Goal: Transaction & Acquisition: Purchase product/service

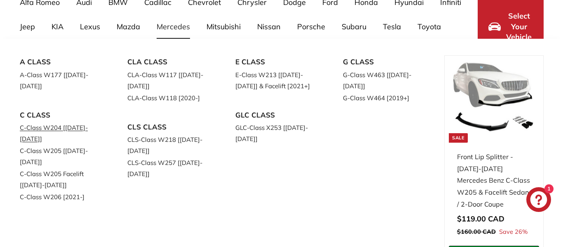
scroll to position [86, 0]
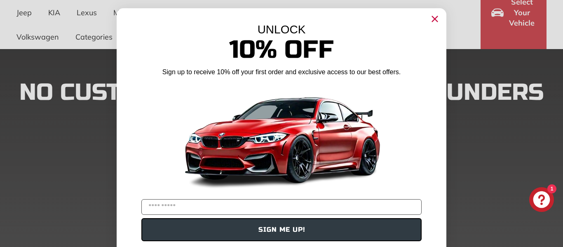
drag, startPoint x: 248, startPoint y: 136, endPoint x: 432, endPoint y: 33, distance: 210.4
click at [432, 33] on div "UNLOCK" at bounding box center [281, 29] width 329 height 13
click at [231, 209] on input "YOUR EMAIL" at bounding box center [281, 207] width 280 height 16
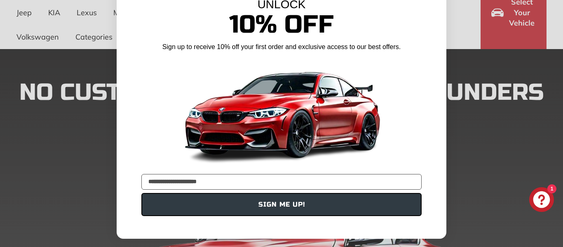
type input "**********"
click at [239, 205] on button "SIGN ME UP!" at bounding box center [281, 204] width 280 height 23
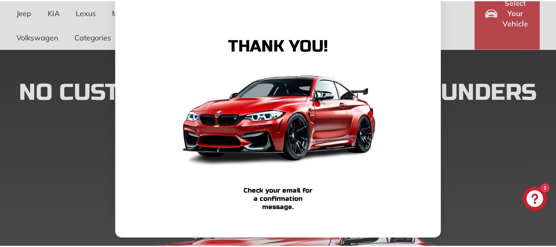
scroll to position [0, 0]
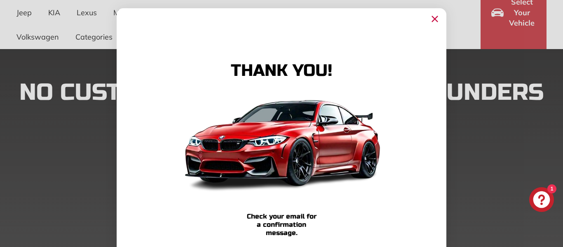
click at [428, 14] on circle "Close dialog" at bounding box center [434, 19] width 12 height 12
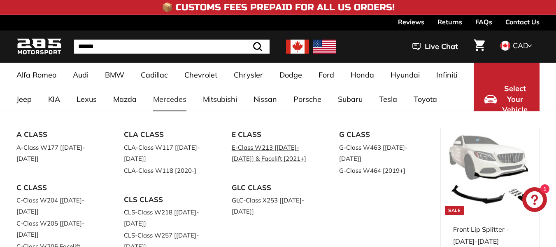
click at [249, 164] on link "E-Class W213 [[DATE]-[DATE]] & Facelift [2021+]" at bounding box center [274, 152] width 84 height 23
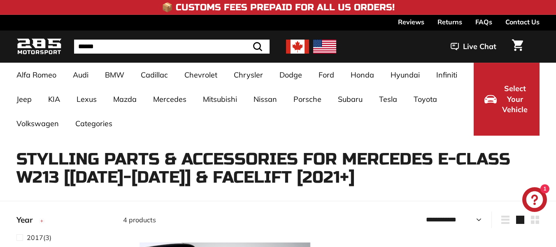
select select "**********"
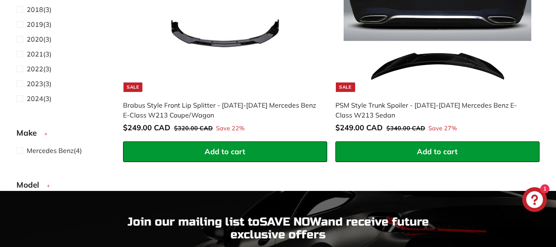
scroll to position [608, 0]
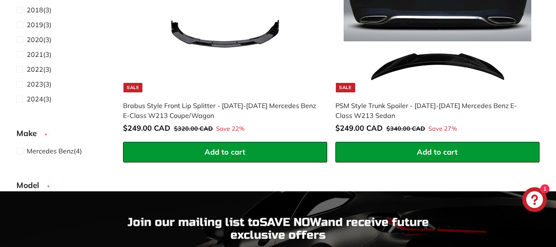
click at [259, 153] on button "Add to cart" at bounding box center [225, 152] width 204 height 21
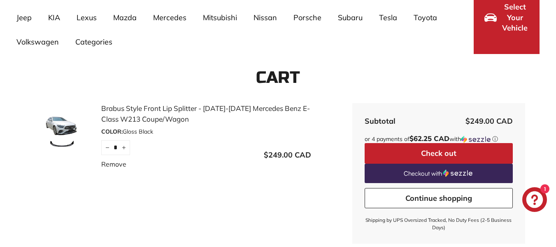
scroll to position [90, 0]
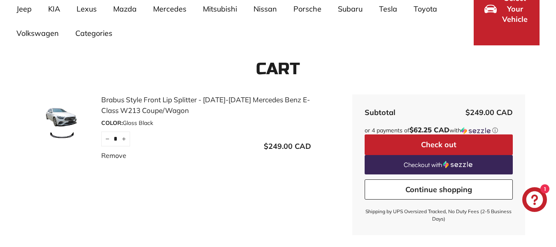
click at [129, 113] on link "Brabus Style Front Lip Splitter - [DATE]-[DATE] Mercedes Benz E-Class W213 Coup…" at bounding box center [206, 104] width 210 height 21
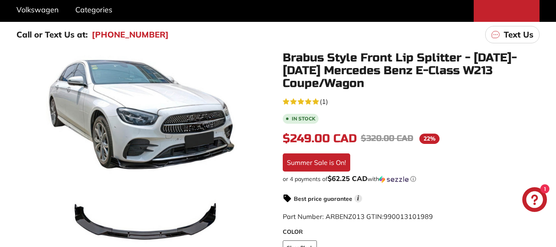
scroll to position [114, 0]
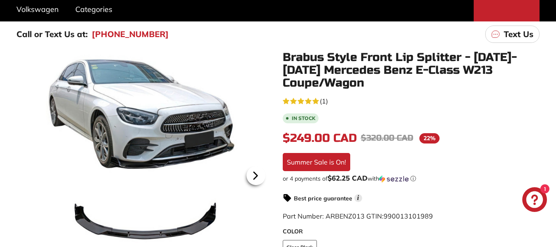
drag, startPoint x: 256, startPoint y: 171, endPoint x: 254, endPoint y: 180, distance: 8.4
click at [254, 179] on icon at bounding box center [255, 175] width 3 height 7
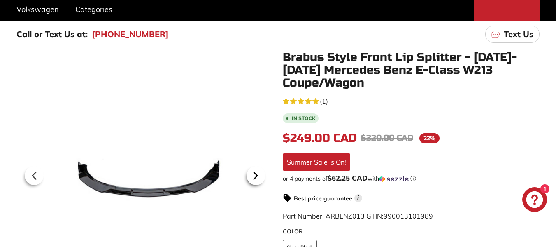
click at [254, 179] on icon at bounding box center [255, 175] width 3 height 7
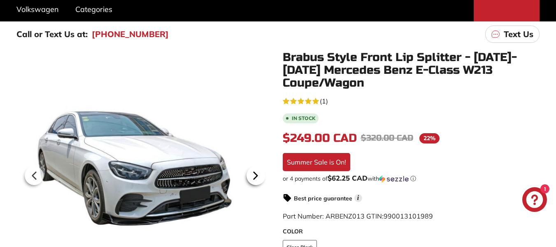
click at [254, 179] on icon at bounding box center [255, 175] width 3 height 7
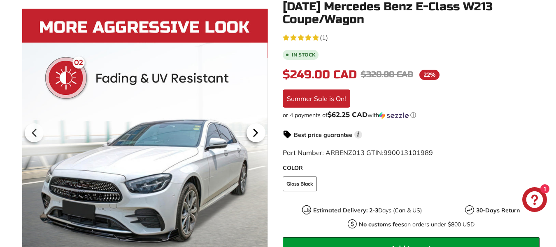
scroll to position [178, 0]
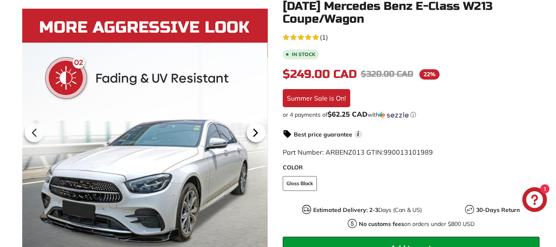
click at [256, 125] on icon at bounding box center [255, 132] width 19 height 19
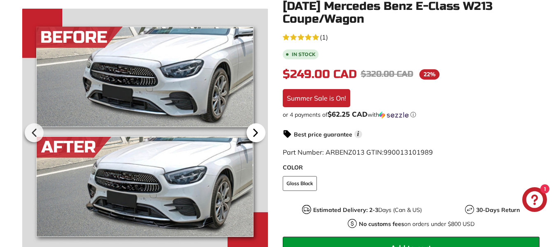
click at [256, 125] on icon at bounding box center [255, 132] width 19 height 19
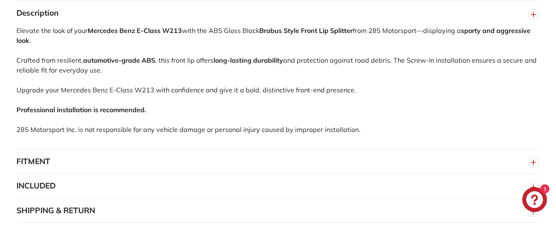
scroll to position [551, 0]
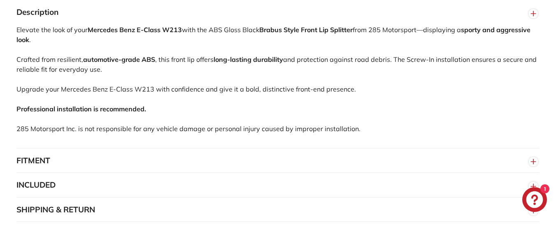
click at [339, 153] on button "FITMENT" at bounding box center [277, 160] width 523 height 25
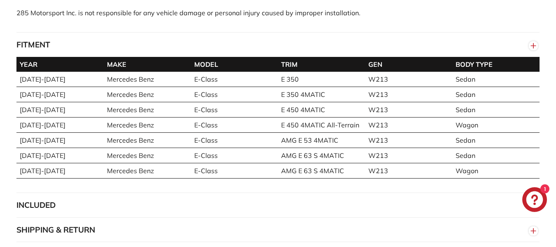
scroll to position [675, 0]
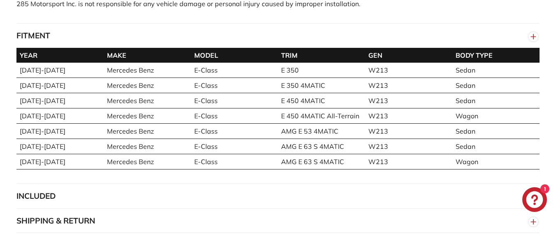
click at [534, 34] on line "button" at bounding box center [534, 36] width 0 height 5
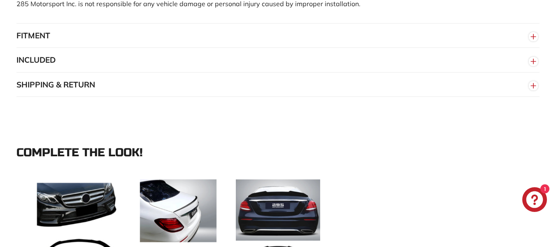
click at [534, 37] on line "button" at bounding box center [533, 37] width 5 height 0
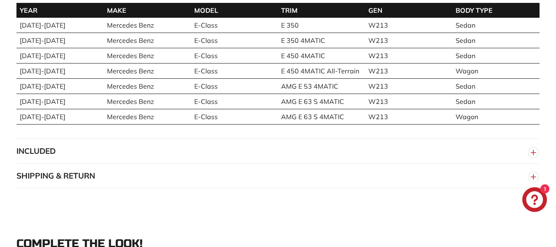
scroll to position [721, 0]
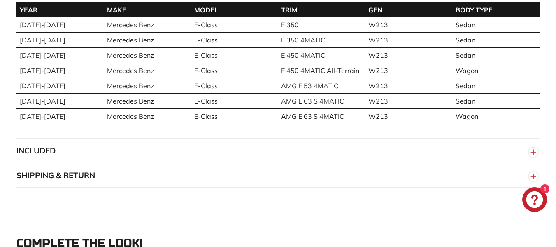
click at [349, 142] on button "INCLUDED" at bounding box center [277, 150] width 523 height 25
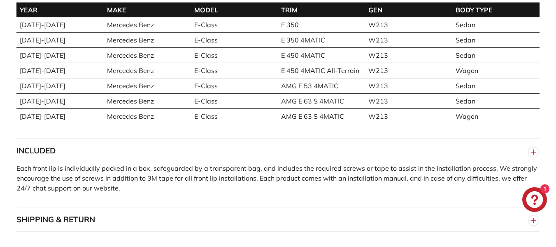
scroll to position [727, 0]
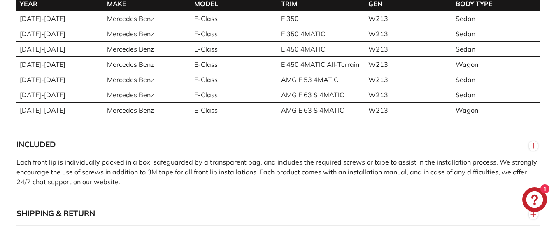
click at [305, 201] on button "SHIPPING & RETURN" at bounding box center [277, 213] width 523 height 25
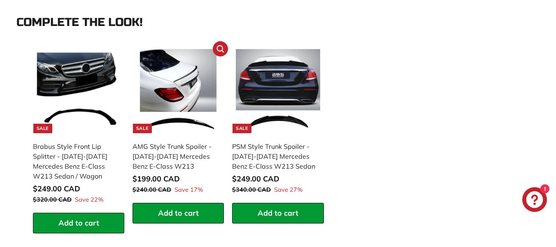
scroll to position [1052, 0]
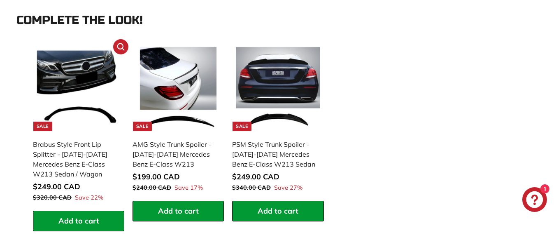
click at [88, 84] on img at bounding box center [79, 89] width 84 height 84
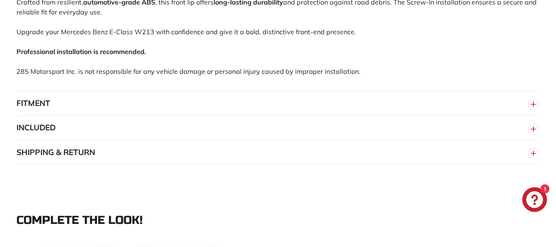
scroll to position [591, 0]
click at [220, 114] on button "FITMENT" at bounding box center [277, 103] width 523 height 25
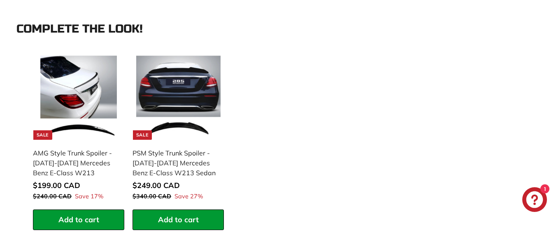
scroll to position [922, 0]
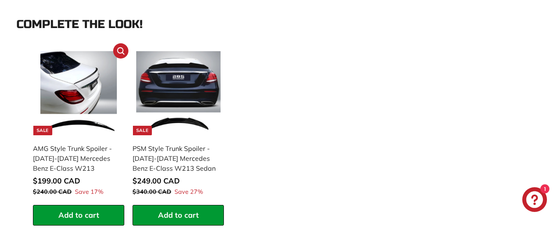
click at [51, 95] on img at bounding box center [79, 93] width 84 height 84
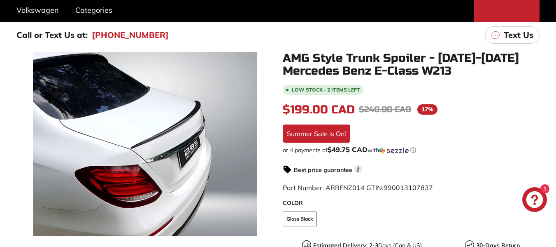
scroll to position [108, 0]
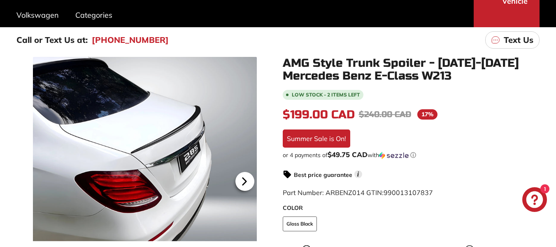
click at [244, 176] on icon at bounding box center [244, 181] width 19 height 19
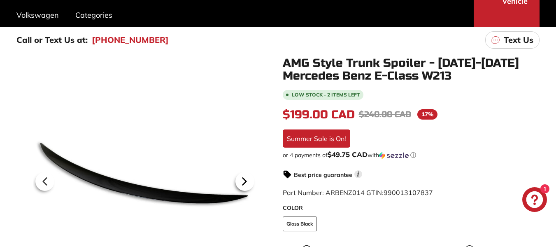
click at [244, 176] on icon at bounding box center [244, 181] width 19 height 19
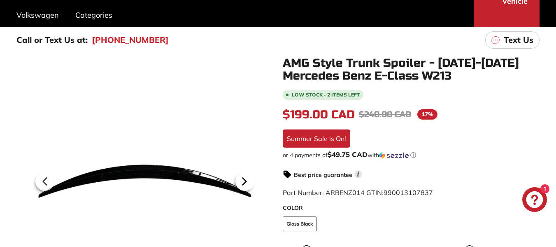
click at [244, 176] on icon at bounding box center [244, 181] width 19 height 19
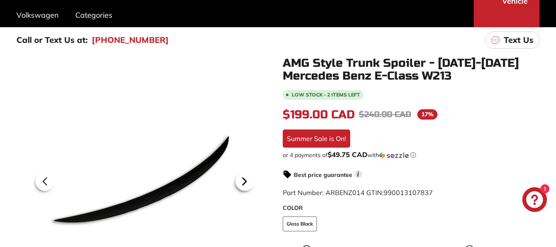
click at [244, 176] on icon at bounding box center [244, 181] width 19 height 19
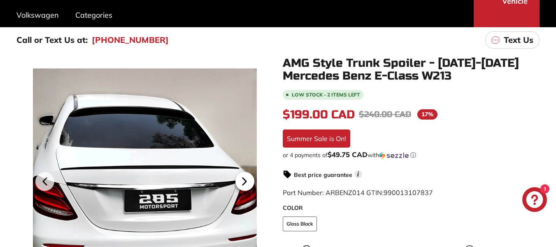
click at [244, 176] on icon at bounding box center [244, 181] width 19 height 19
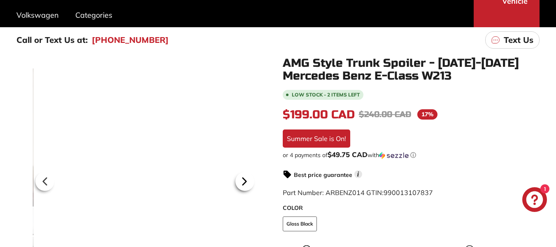
scroll to position [0, 168]
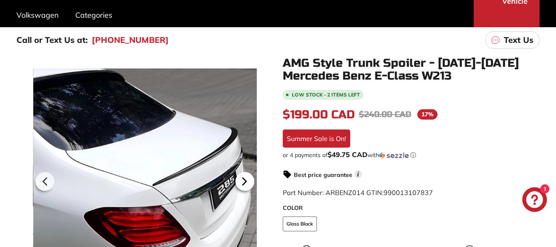
click at [244, 176] on icon at bounding box center [244, 181] width 19 height 19
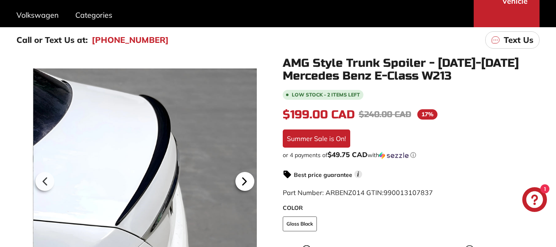
click at [244, 176] on icon at bounding box center [244, 181] width 19 height 19
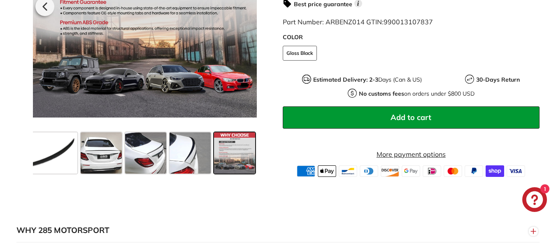
scroll to position [283, 0]
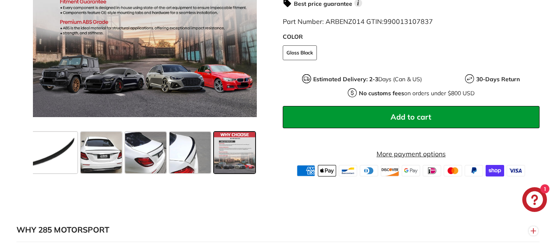
click at [350, 108] on button "Add to cart" at bounding box center [411, 117] width 257 height 22
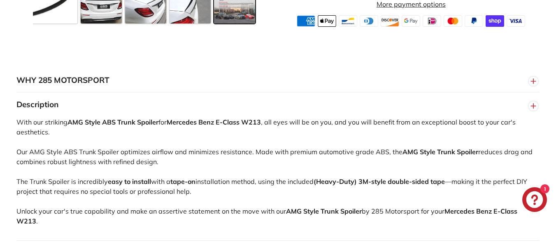
scroll to position [493, 0]
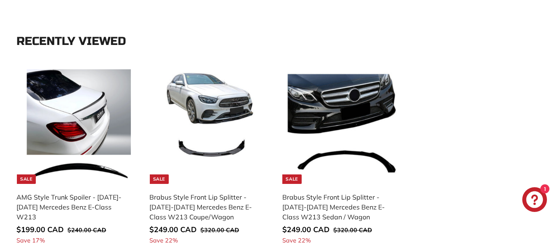
scroll to position [354, 0]
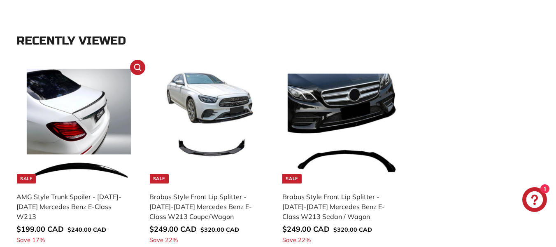
click at [80, 137] on img at bounding box center [78, 126] width 115 height 115
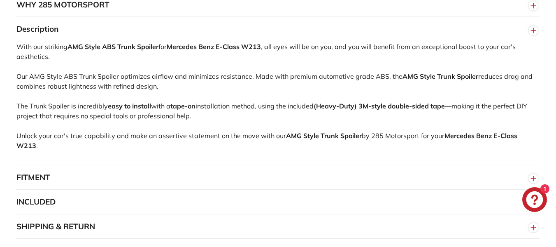
scroll to position [509, 0]
click at [171, 179] on button "FITMENT" at bounding box center [277, 177] width 523 height 25
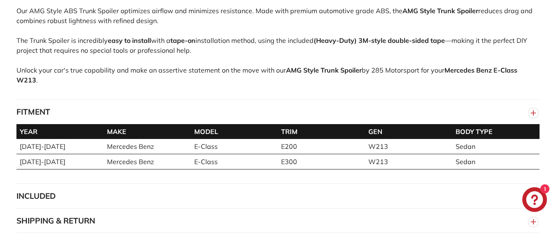
click at [171, 197] on button "INCLUDED" at bounding box center [277, 196] width 523 height 25
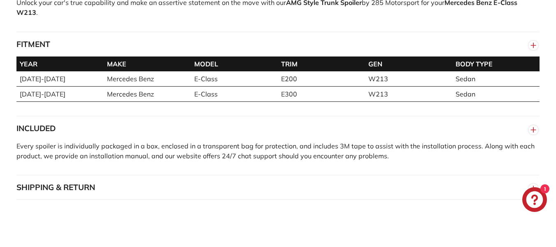
scroll to position [646, 0]
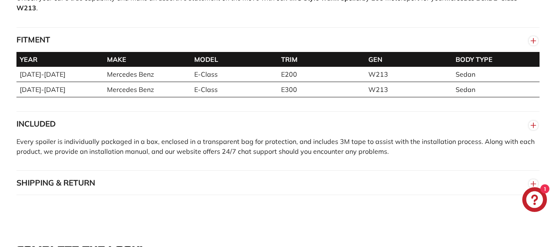
click at [179, 187] on button "SHIPPING & RETURN" at bounding box center [277, 182] width 523 height 25
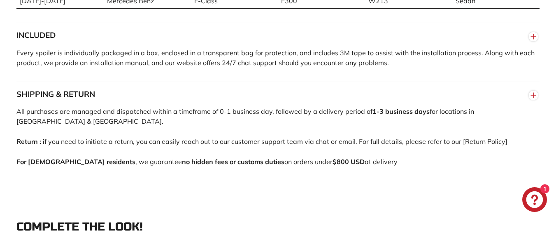
scroll to position [735, 0]
click at [465, 137] on link "Return Policy" at bounding box center [485, 141] width 40 height 8
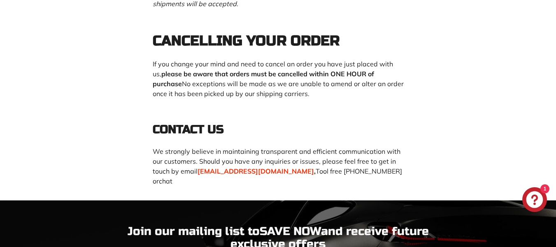
scroll to position [1133, 0]
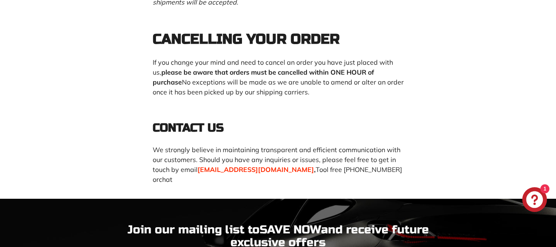
click at [295, 165] on span "[EMAIL_ADDRESS][DOMAIN_NAME]" at bounding box center [256, 169] width 117 height 8
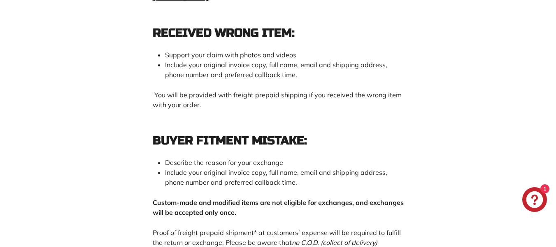
scroll to position [883, 0]
